Goal: Task Accomplishment & Management: Use online tool/utility

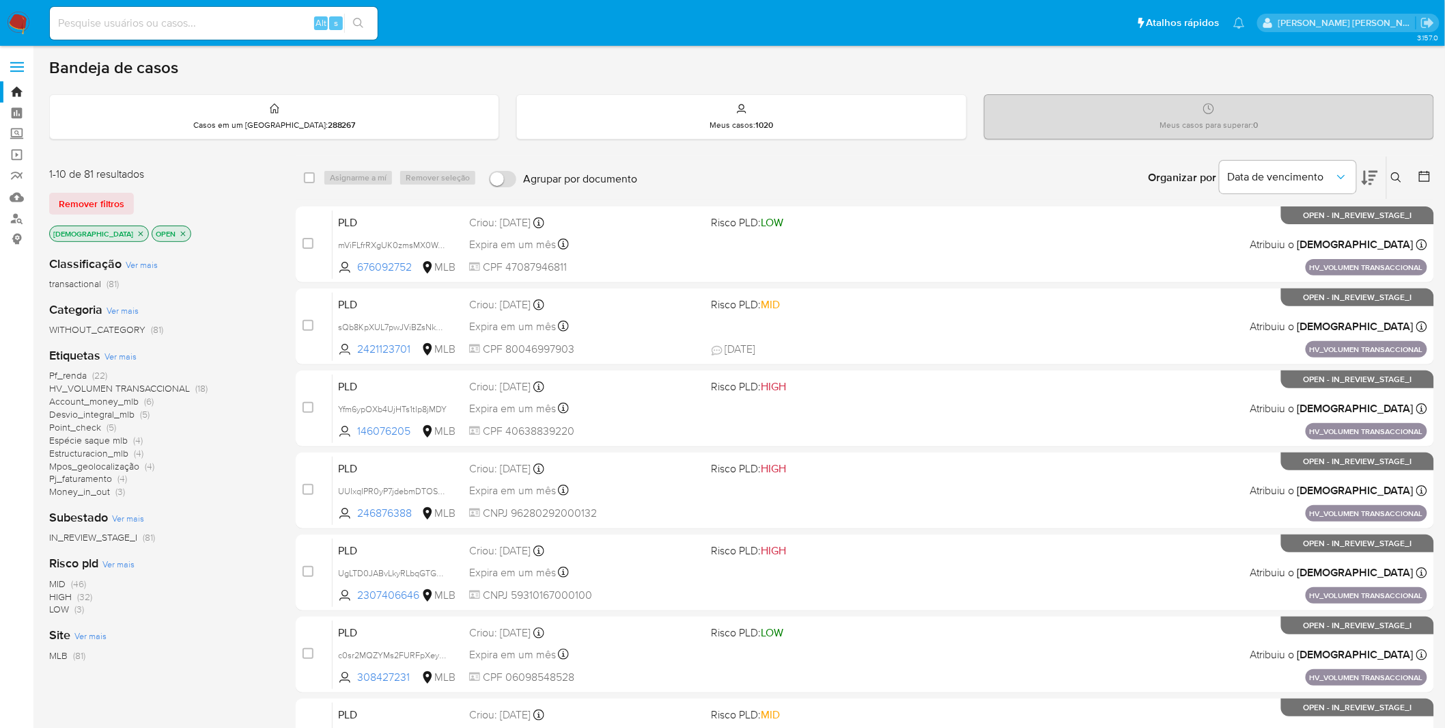
click at [228, 25] on input at bounding box center [214, 23] width 328 height 18
paste input "UgLTD0JABvLkyRLbqGTGVPZ2"
type input "UgLTD0JABvLkyRLbqGTGVPZ2"
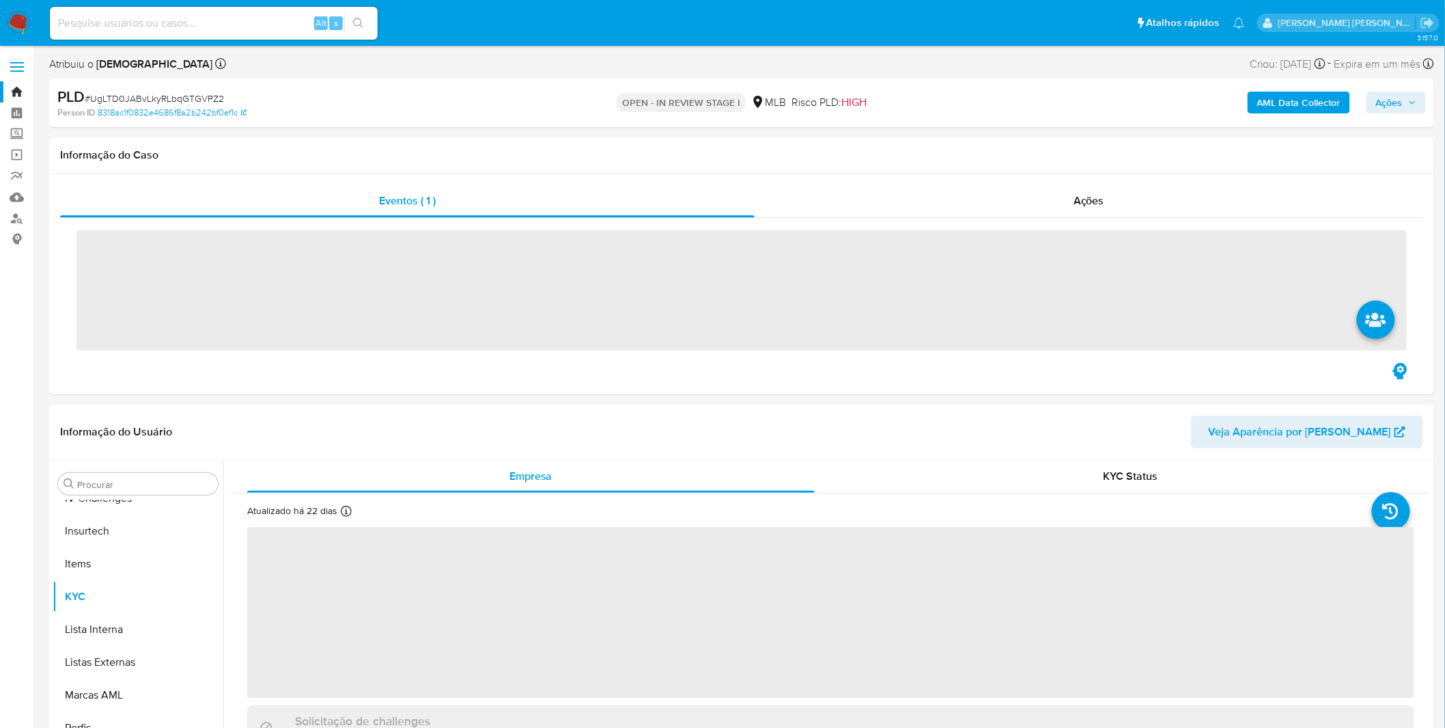
scroll to position [609, 0]
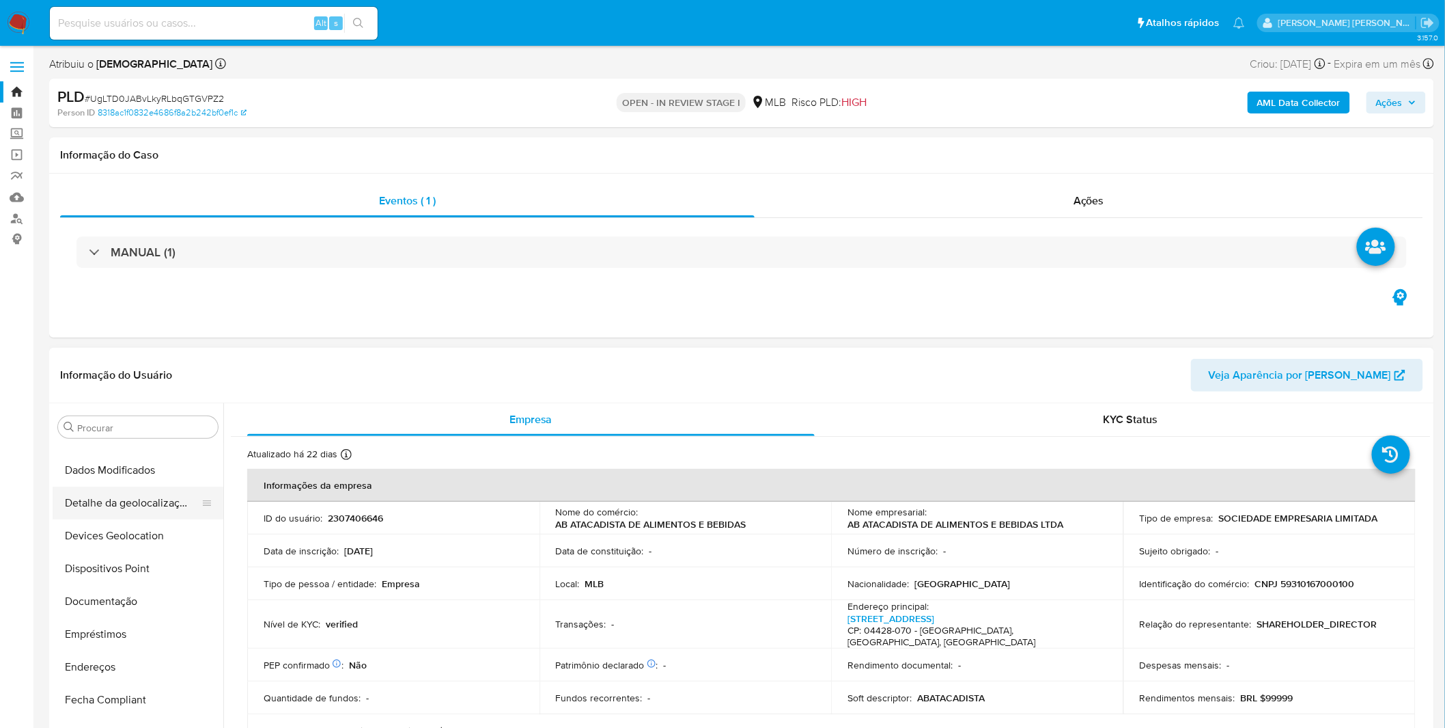
select select "10"
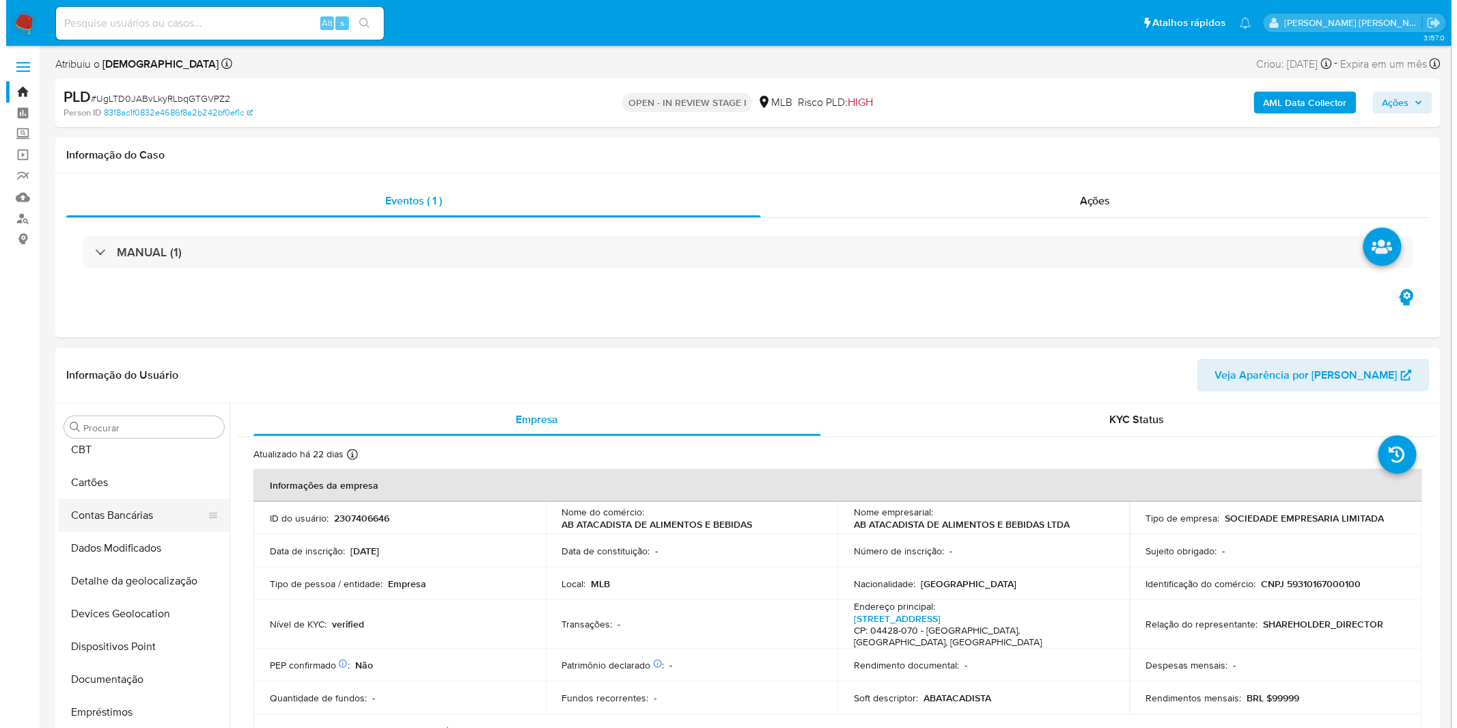
scroll to position [0, 0]
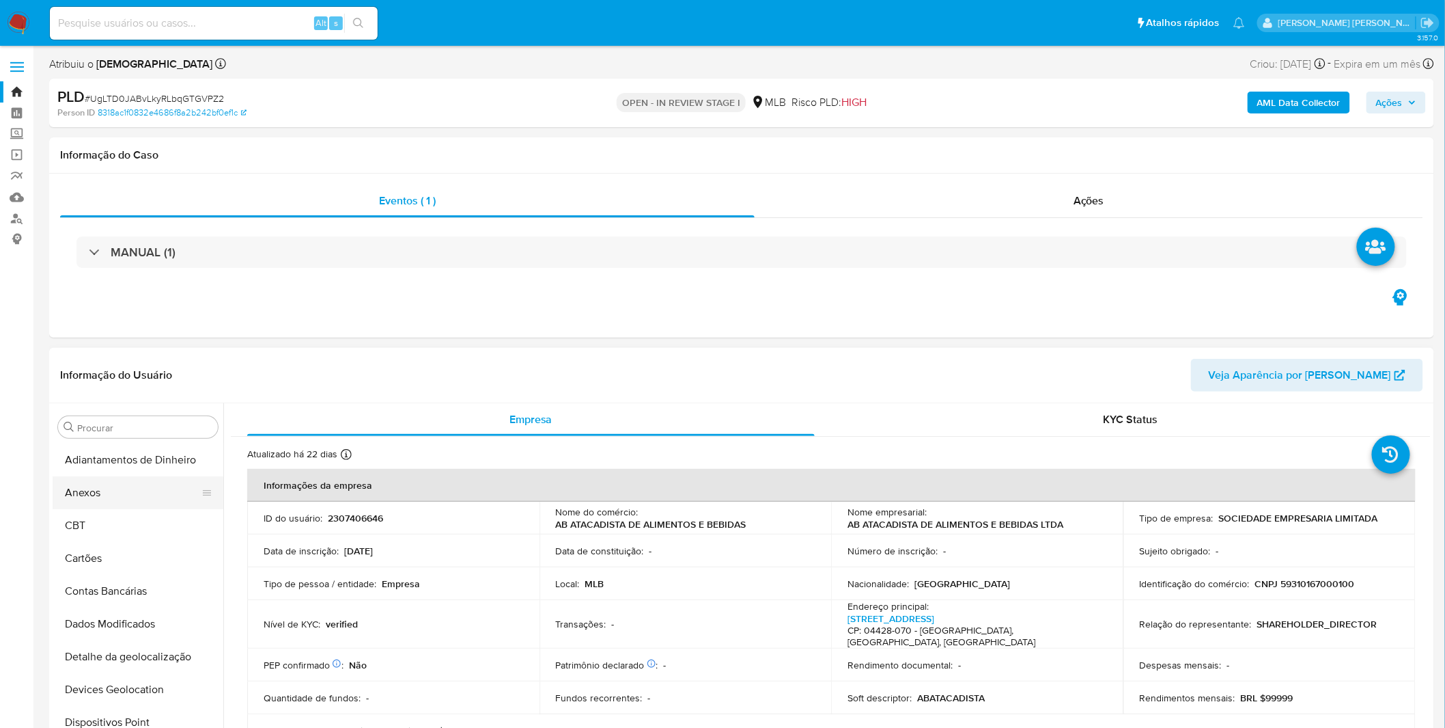
click at [140, 486] on button "Anexos" at bounding box center [133, 492] width 160 height 33
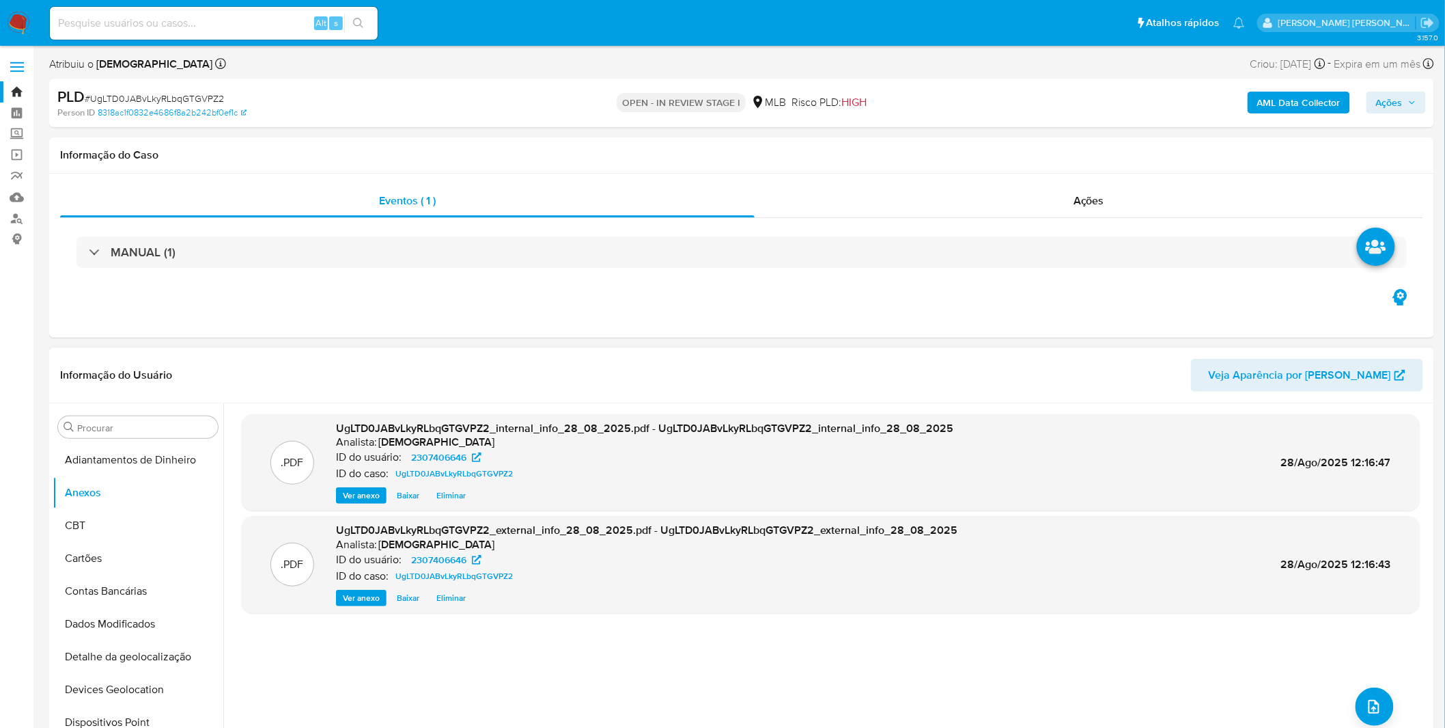
click at [1353, 693] on div ".PDF UgLTD0JABvLkyRLbqGTGVPZ2_internal_info_28_08_2025.pdf - UgLTD0JABvLkyRLbqG…" at bounding box center [831, 578] width 1178 height 328
click at [1366, 702] on icon "upload-file" at bounding box center [1374, 706] width 16 height 16
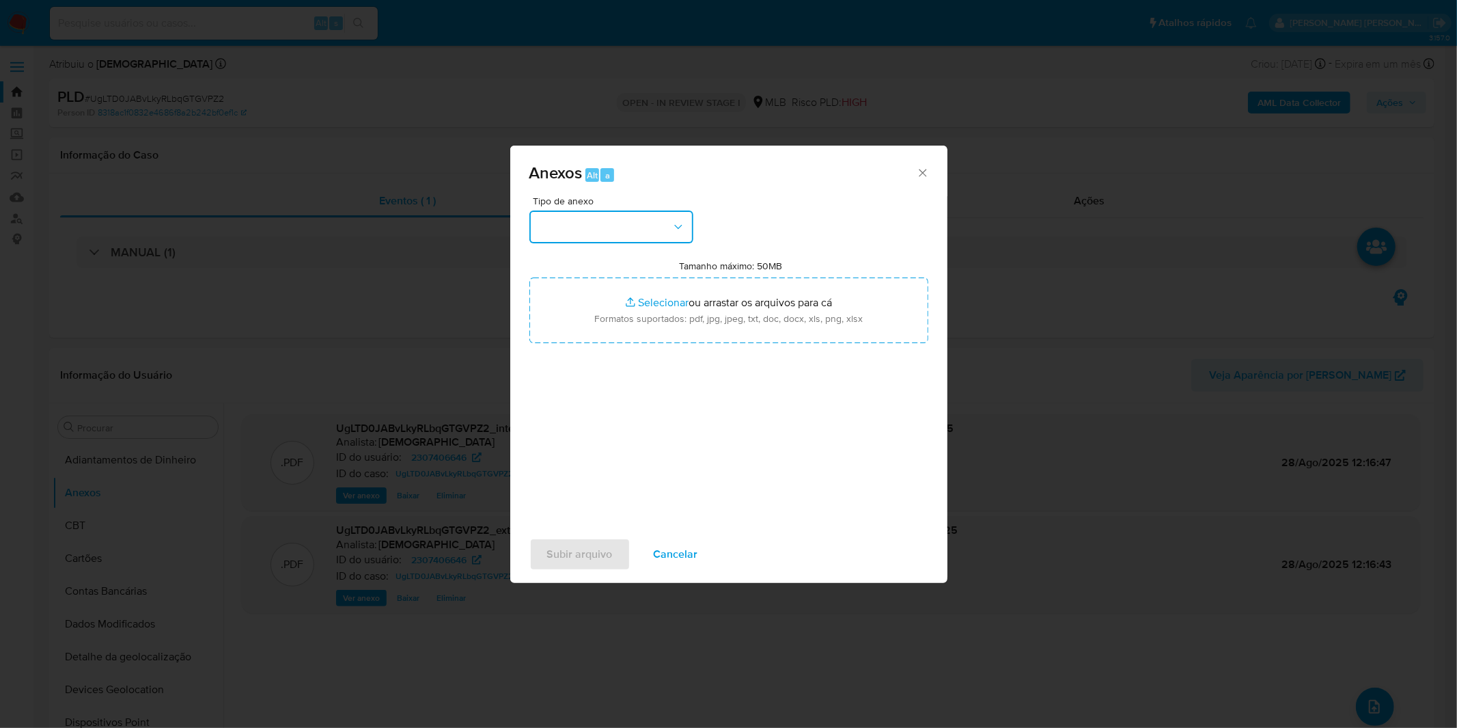
click at [600, 217] on button "button" at bounding box center [611, 226] width 164 height 33
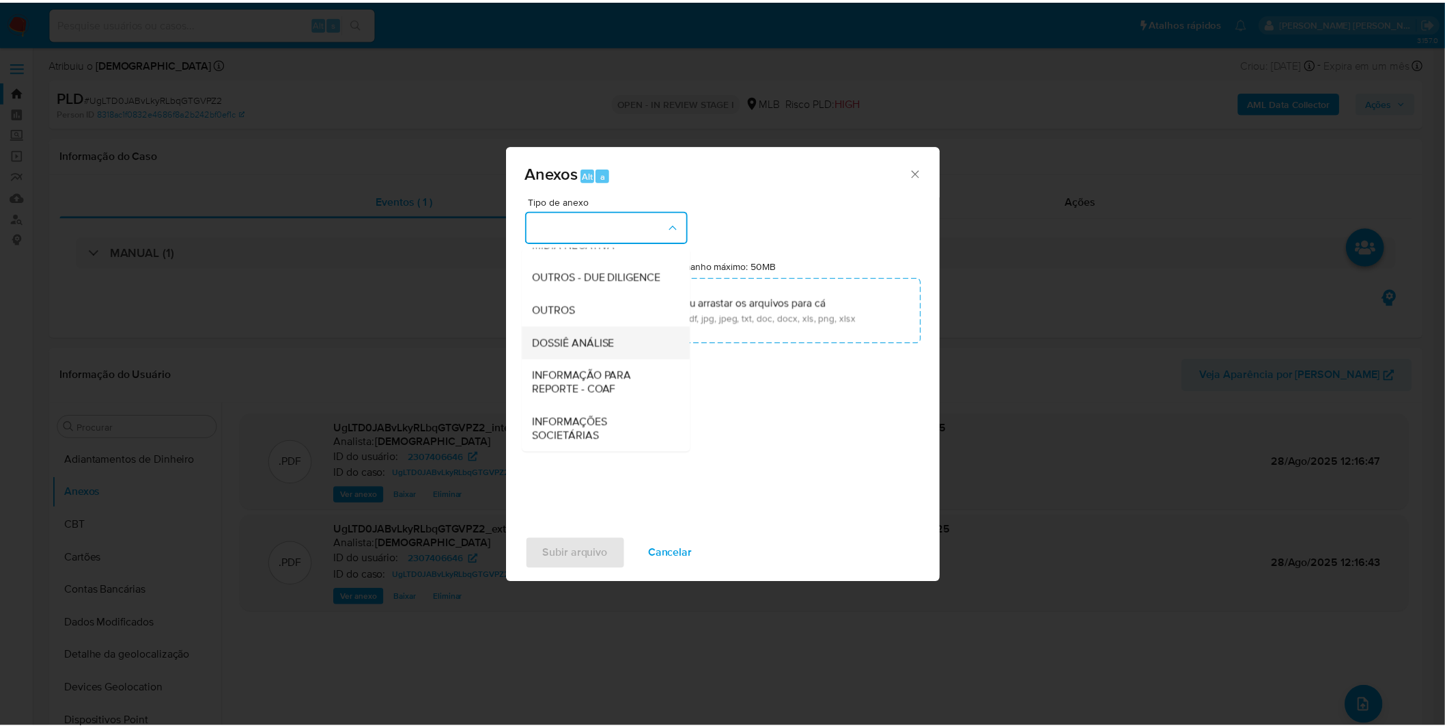
scroll to position [210, 0]
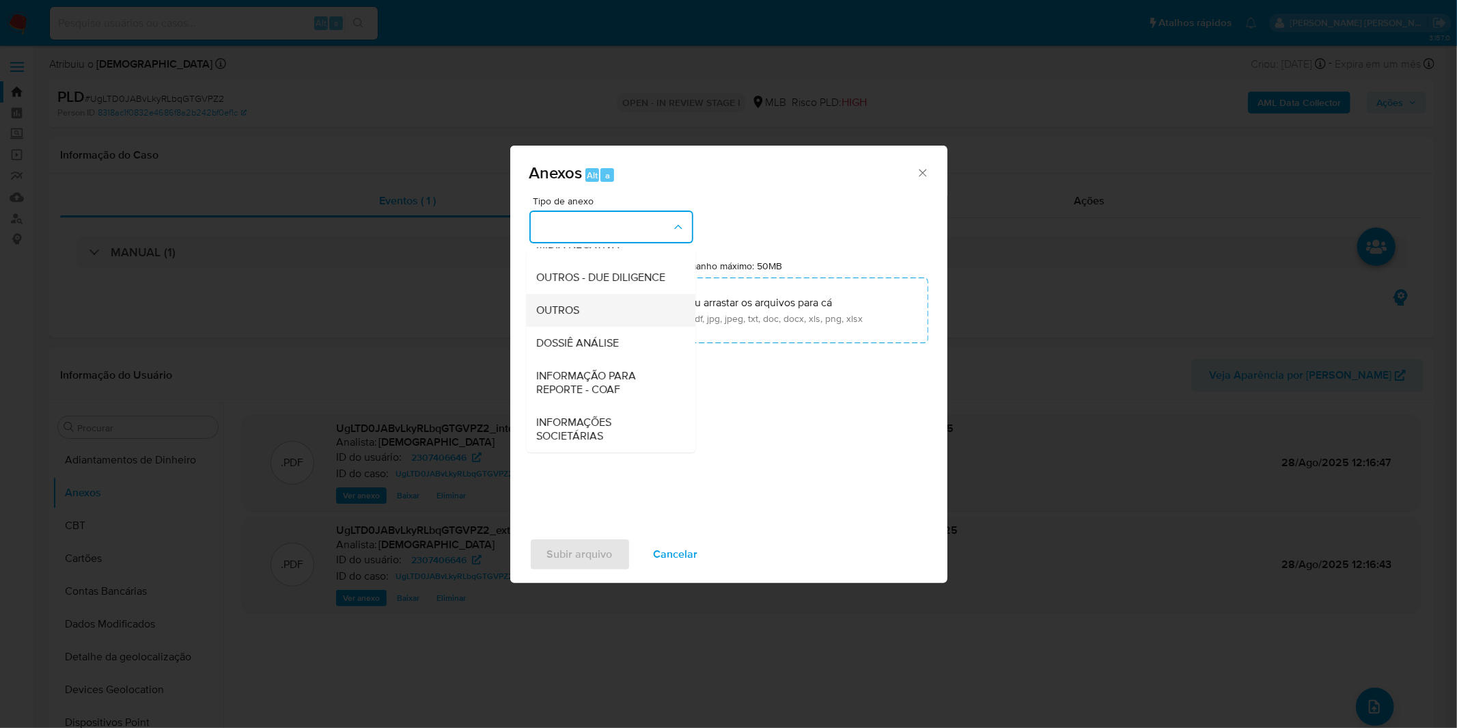
click at [600, 316] on div "OUTROS" at bounding box center [606, 310] width 139 height 33
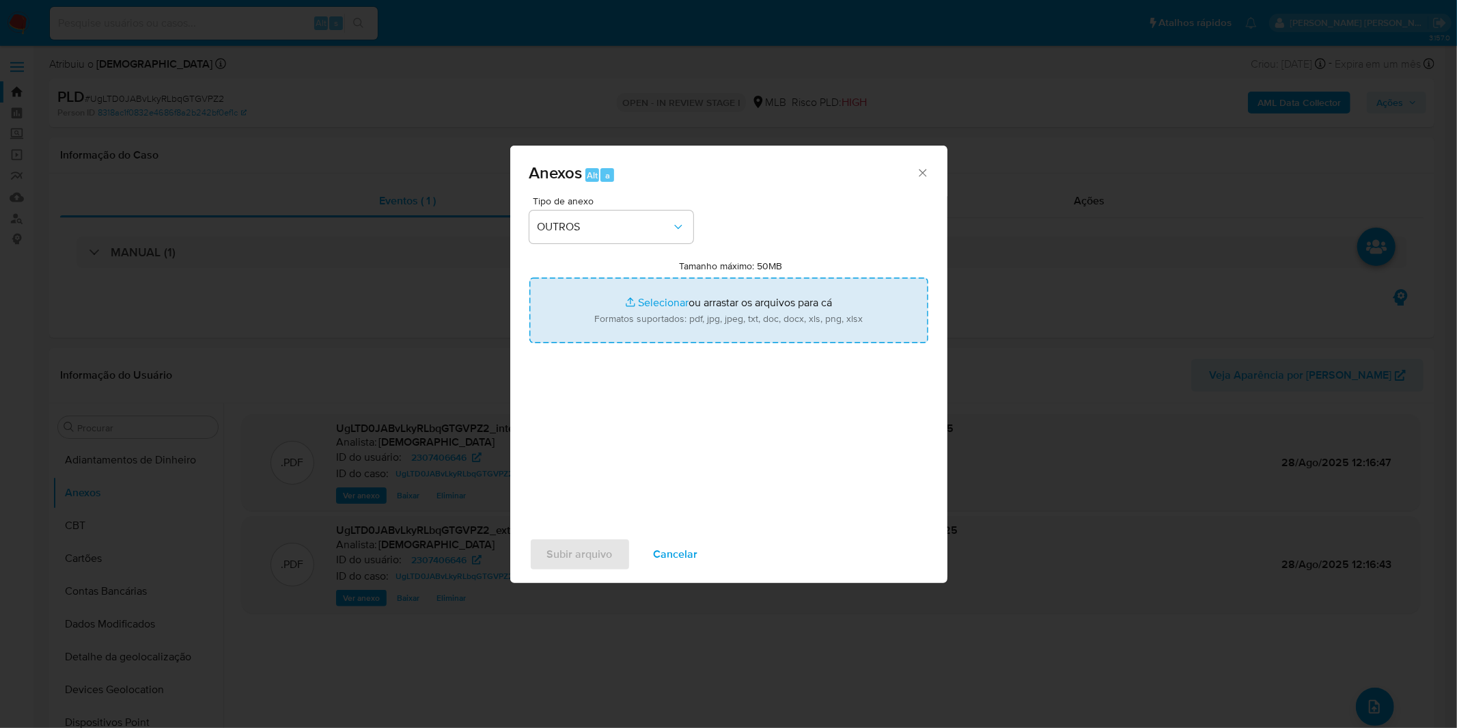
click at [634, 307] on input "Tamanho máximo: 50MB Selecionar arquivos" at bounding box center [728, 310] width 399 height 66
type input "C:\fakepath\Mulan 2307406646_2025_08_21_11_38_58.xlsx"
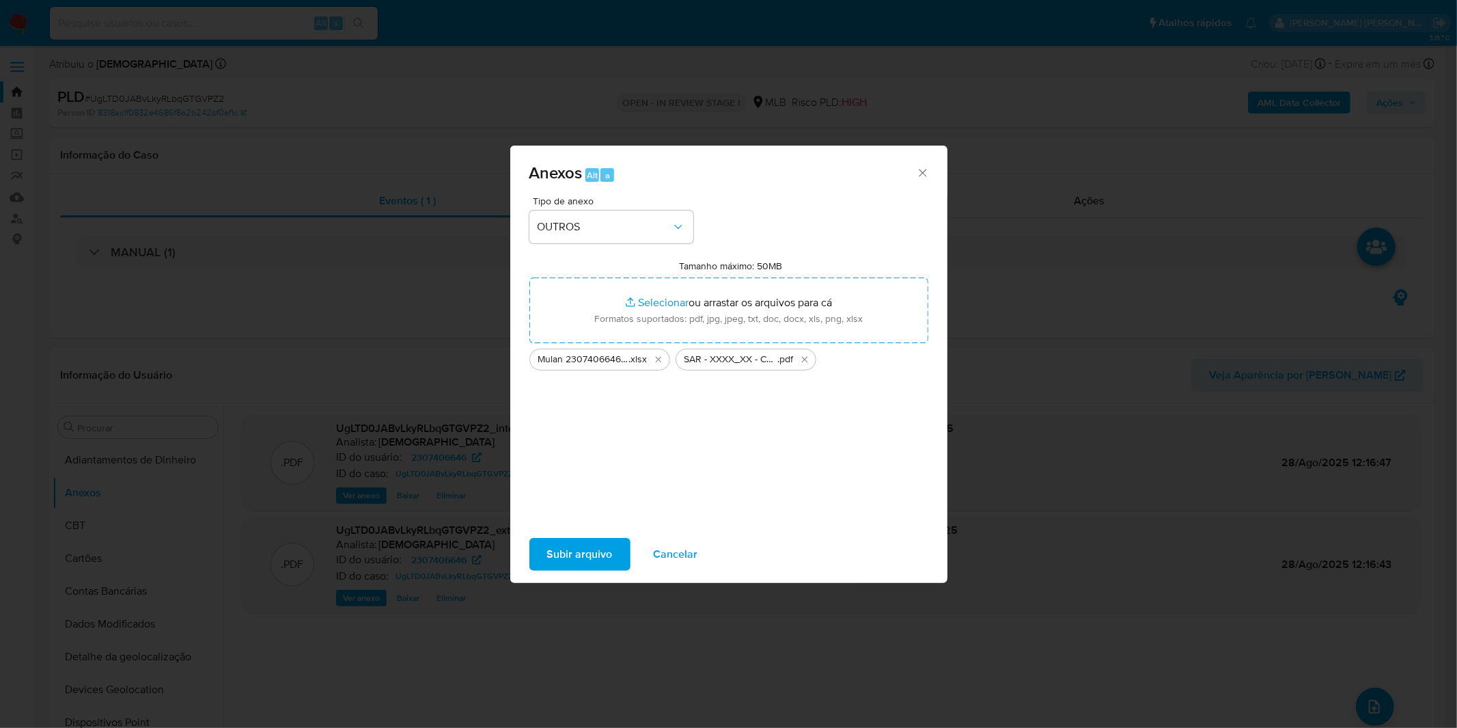
click at [565, 550] on span "Subir arquivo" at bounding box center [580, 554] width 66 height 30
